Goal: Task Accomplishment & Management: Complete application form

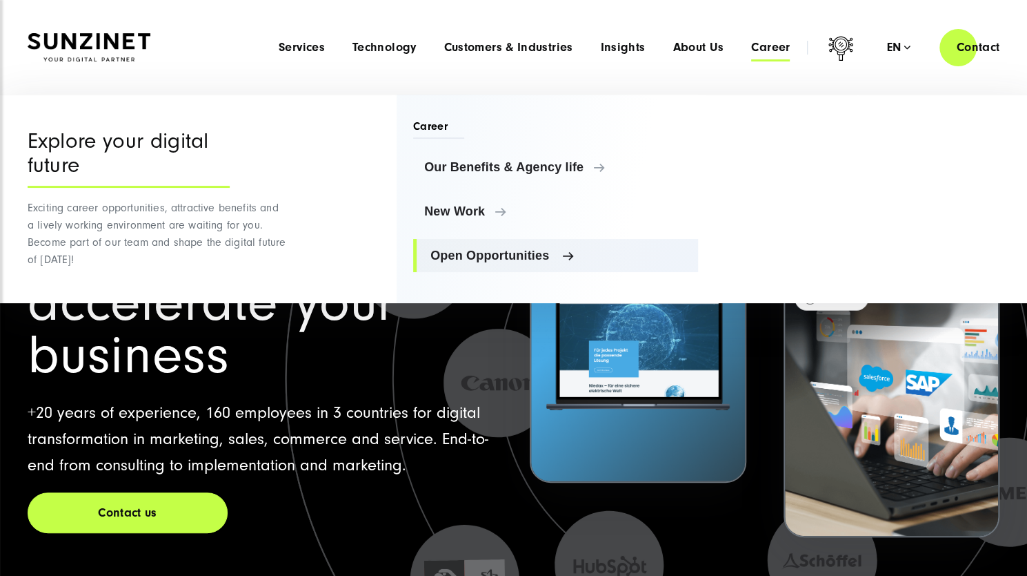
click at [490, 256] on span "Open Opportunities" at bounding box center [559, 255] width 257 height 14
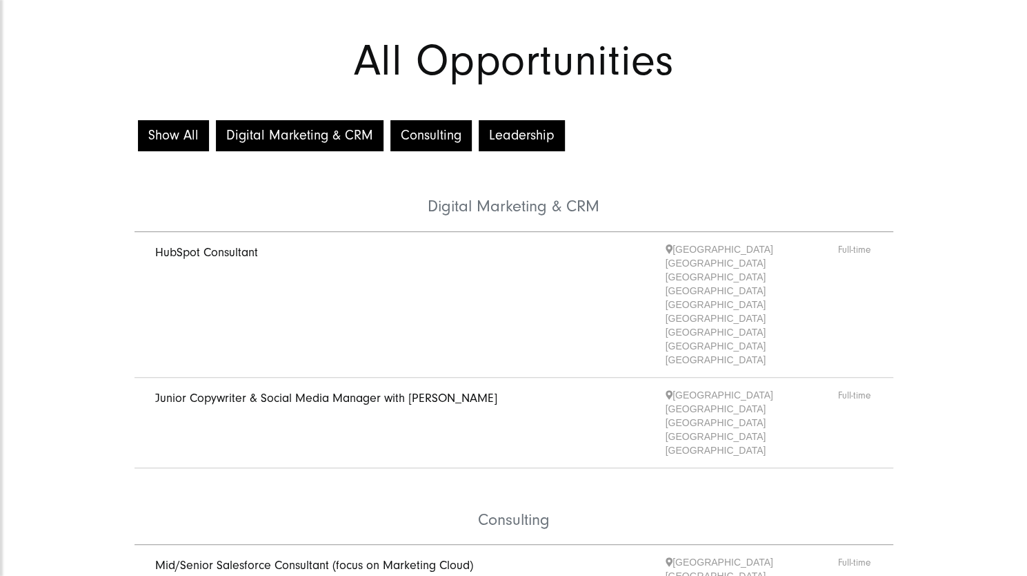
scroll to position [138, 0]
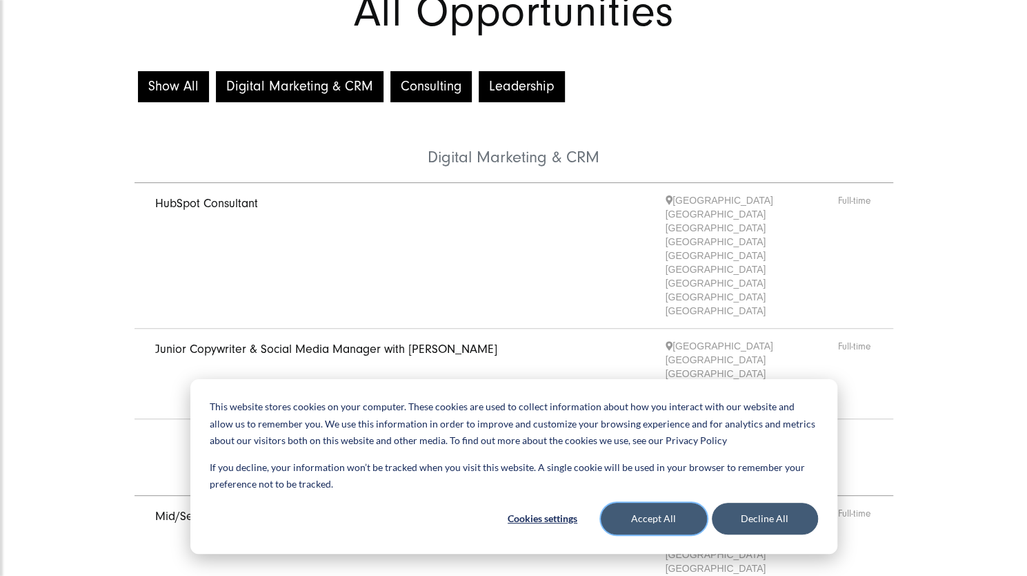
click at [668, 520] on button "Accept All" at bounding box center [654, 518] width 106 height 32
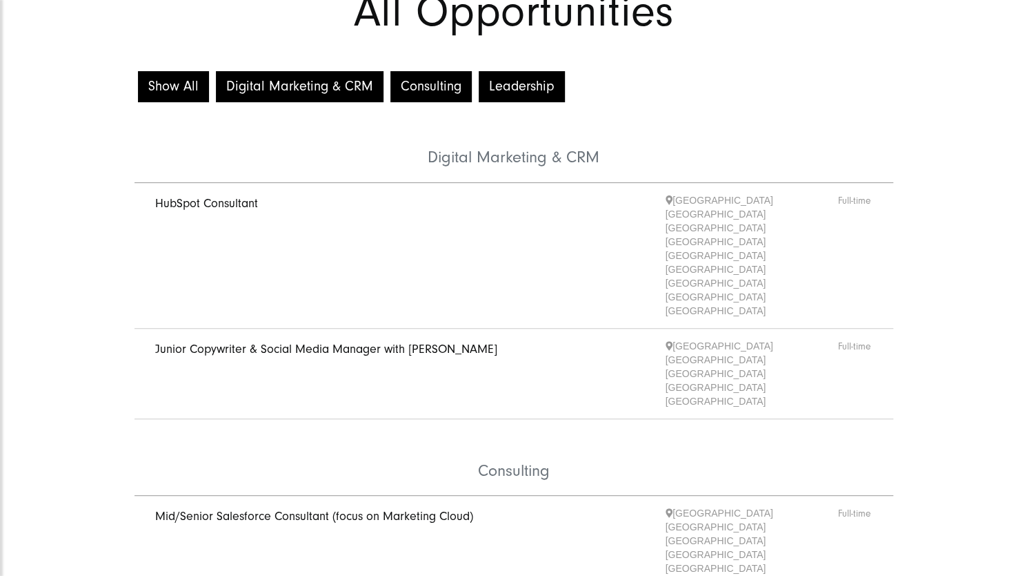
click at [376, 342] on link "Junior Copywriter & Social Media Manager with [PERSON_NAME]" at bounding box center [326, 349] width 342 height 14
